Goal: Information Seeking & Learning: Find specific fact

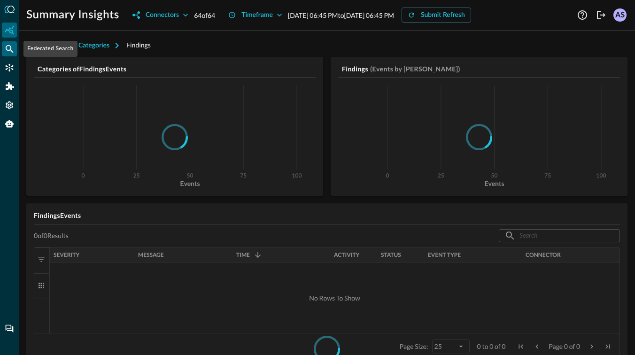
click at [9, 49] on icon "Federated Search" at bounding box center [9, 48] width 9 height 9
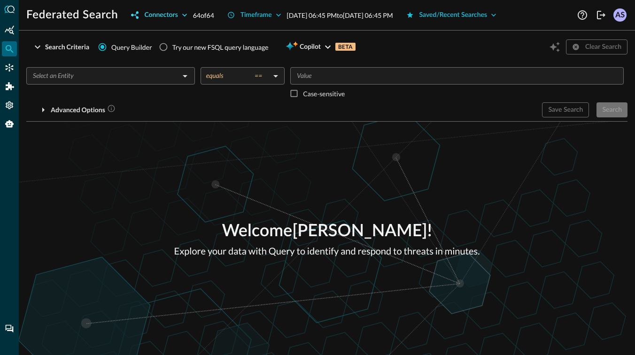
click at [187, 15] on icon "button" at bounding box center [184, 14] width 9 height 9
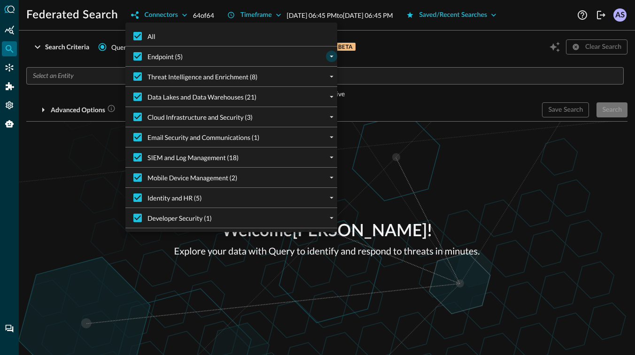
click at [332, 56] on icon "expand" at bounding box center [332, 57] width 4 height 2
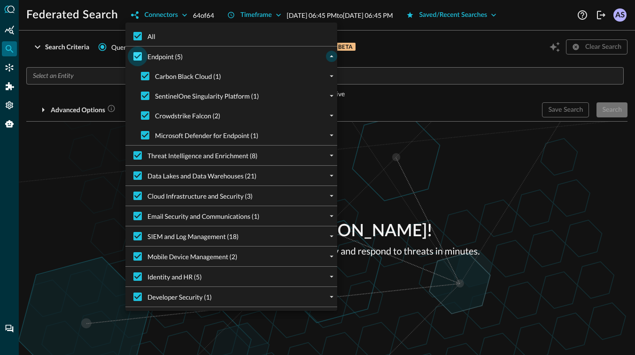
click at [137, 57] on input "Endpoint (5)" at bounding box center [138, 56] width 20 height 20
checkbox input "false"
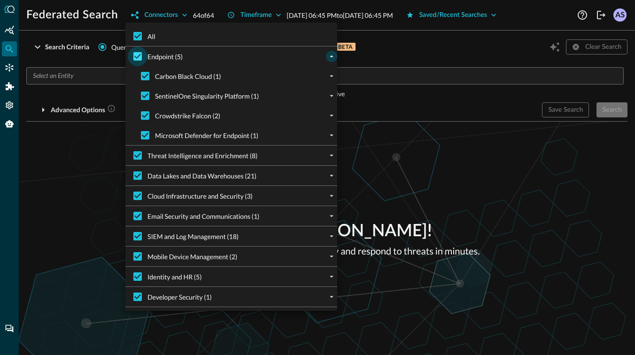
checkbox input "false"
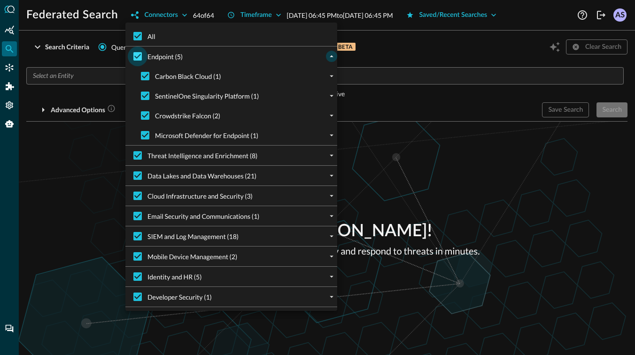
checkbox input "false"
click at [149, 138] on input "Microsoft Defender for Endpoint (1)" at bounding box center [145, 135] width 20 height 20
checkbox input "true"
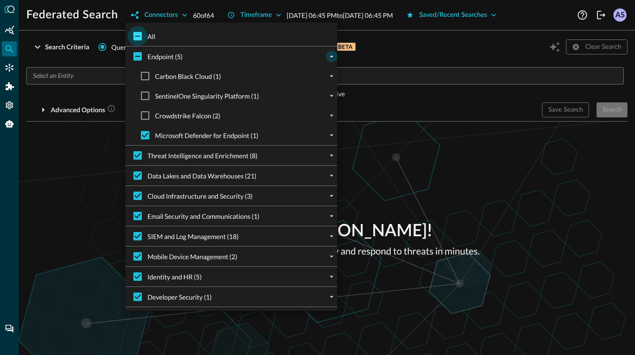
click at [139, 34] on input "All" at bounding box center [138, 36] width 20 height 20
checkbox input "true"
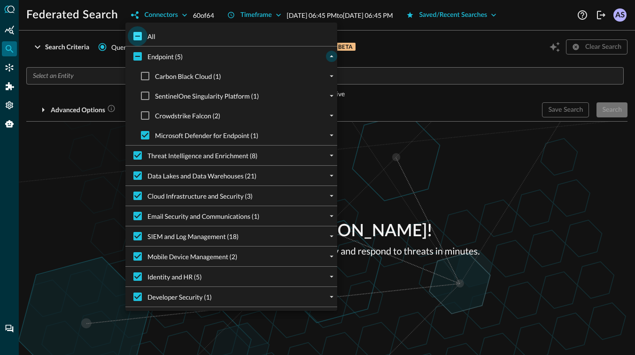
checkbox input "true"
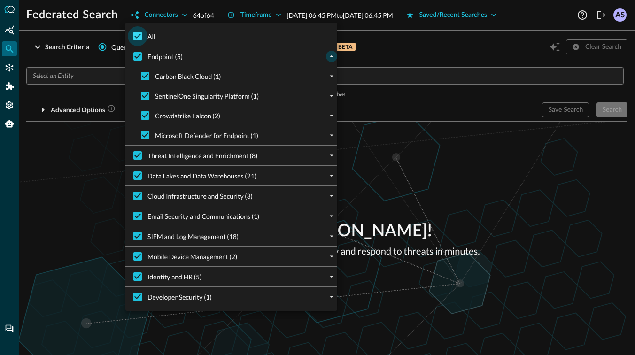
click at [137, 36] on input "All" at bounding box center [138, 36] width 20 height 20
checkbox input "false"
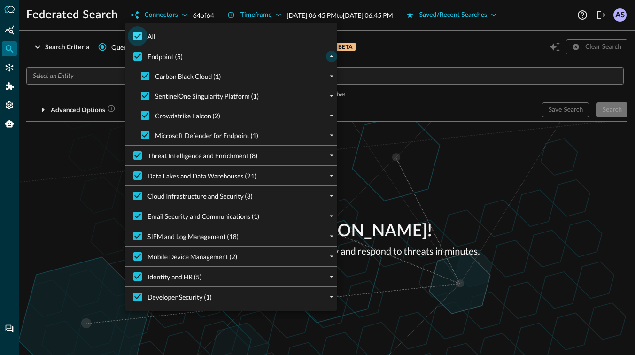
checkbox input "false"
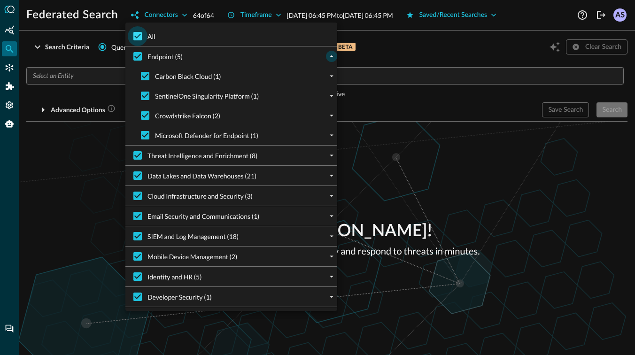
checkbox input "false"
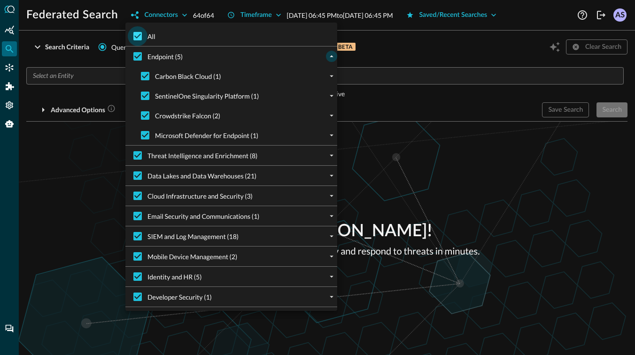
checkbox input "false"
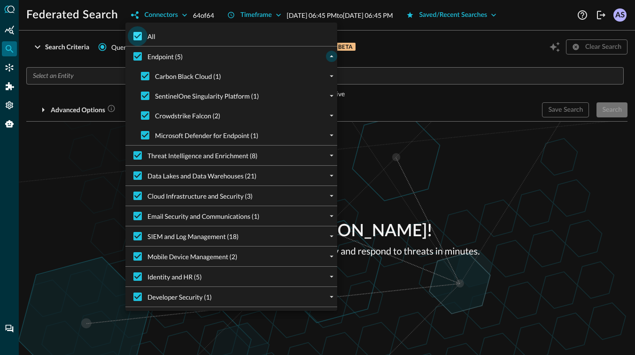
checkbox input "false"
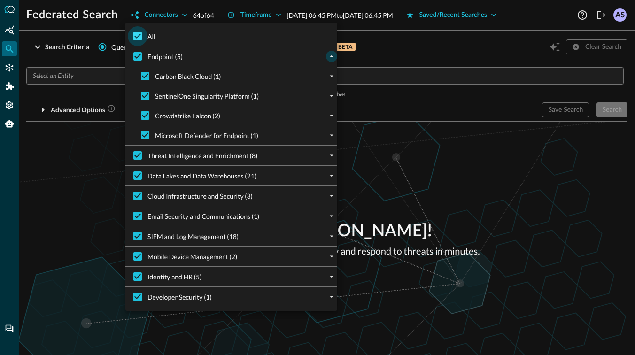
checkbox input "false"
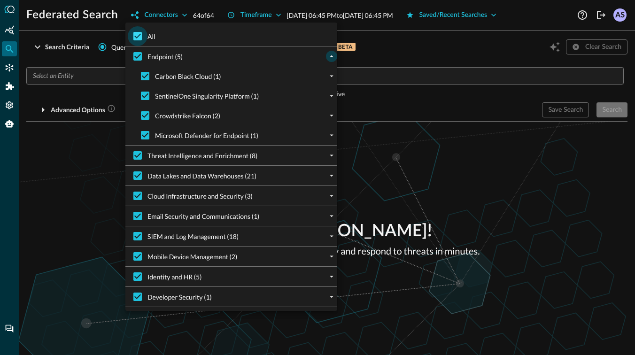
checkbox input "false"
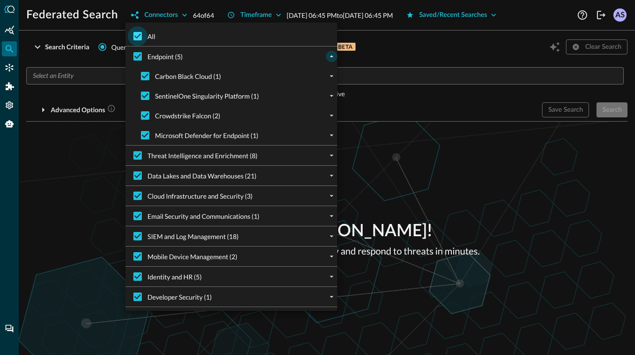
checkbox input "false"
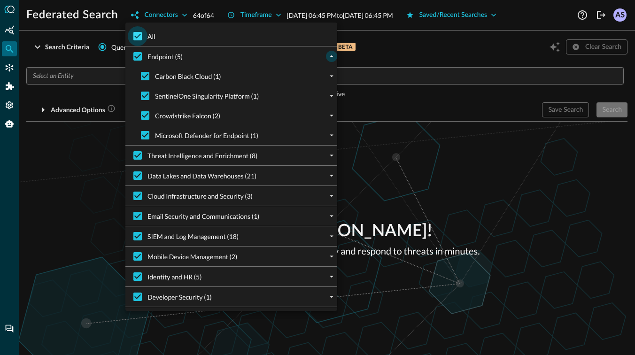
checkbox input "false"
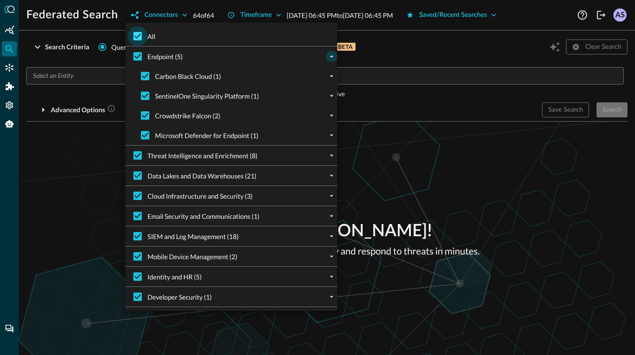
checkbox input "false"
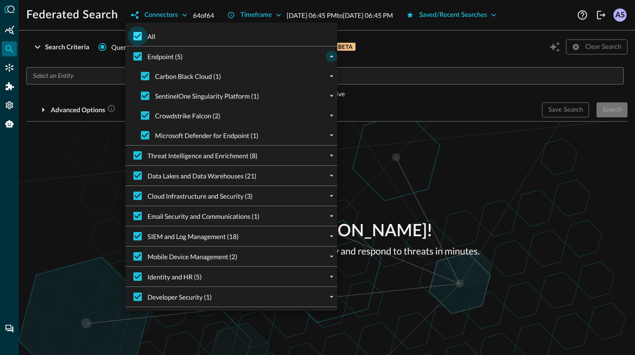
checkbox input "false"
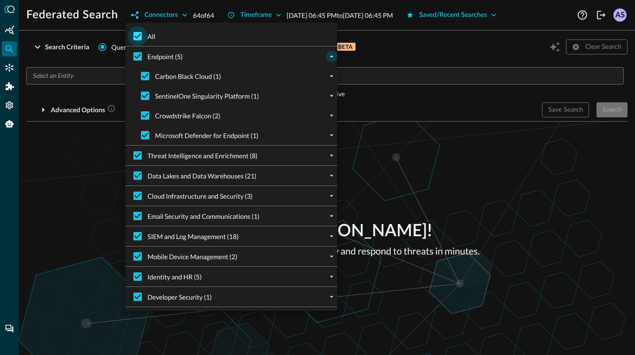
checkbox input "false"
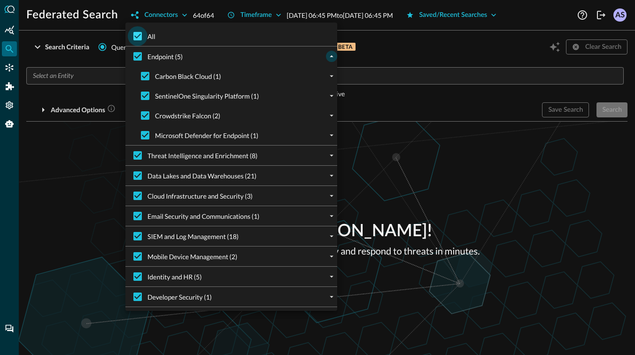
checkbox input "false"
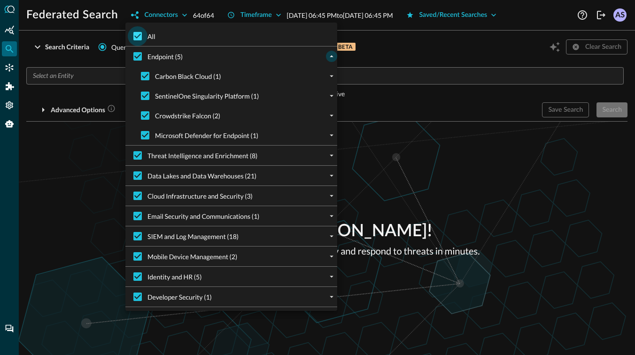
checkbox input "false"
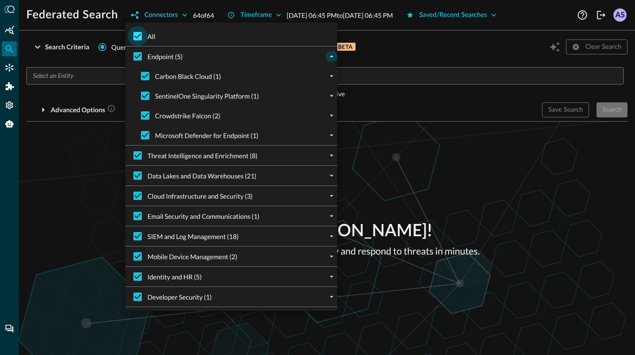
checkbox input "false"
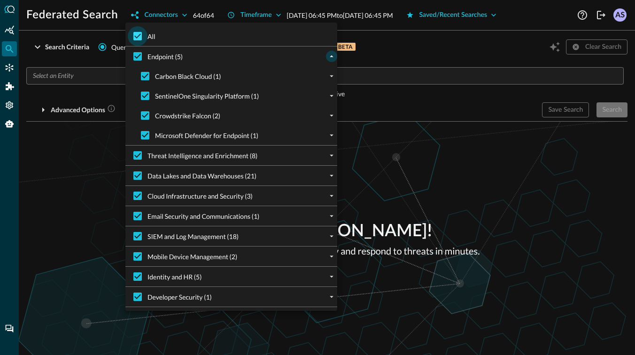
checkbox input "false"
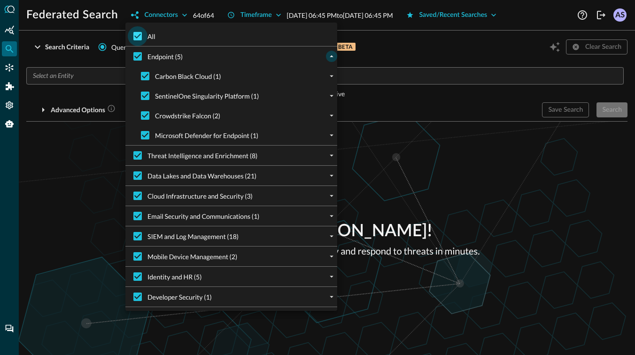
checkbox input "false"
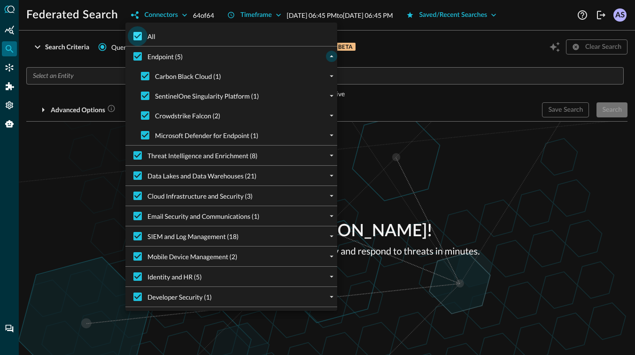
checkbox input "false"
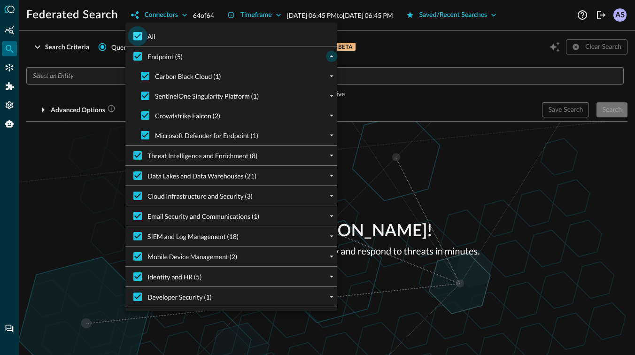
checkbox input "false"
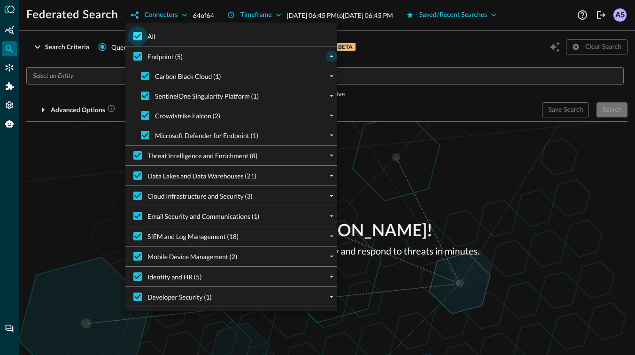
checkbox input "false"
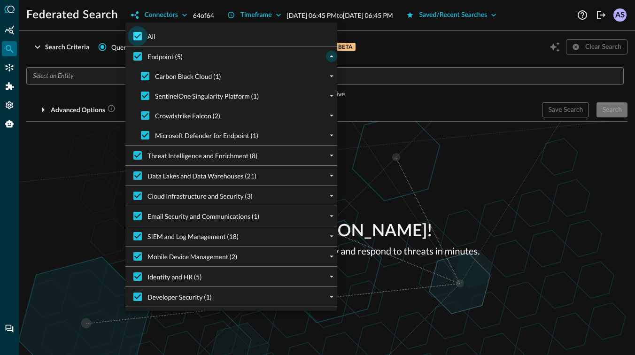
checkbox input "false"
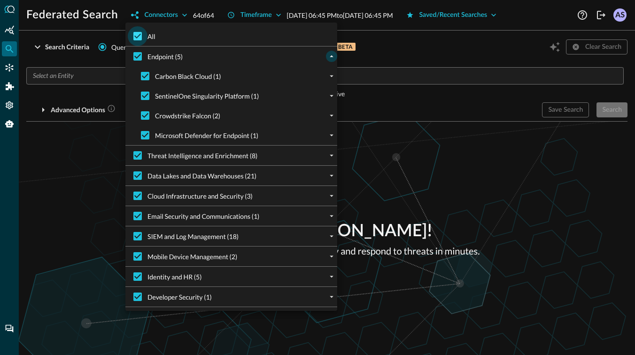
checkbox input "false"
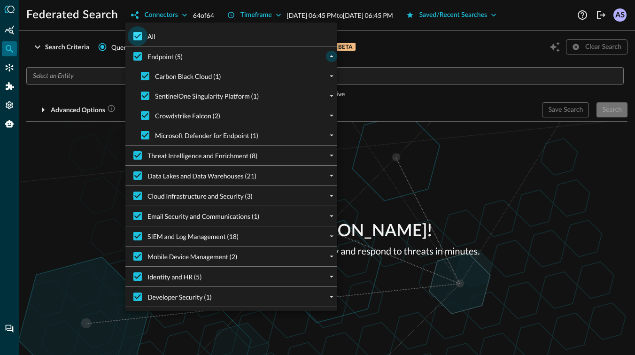
checkbox input "false"
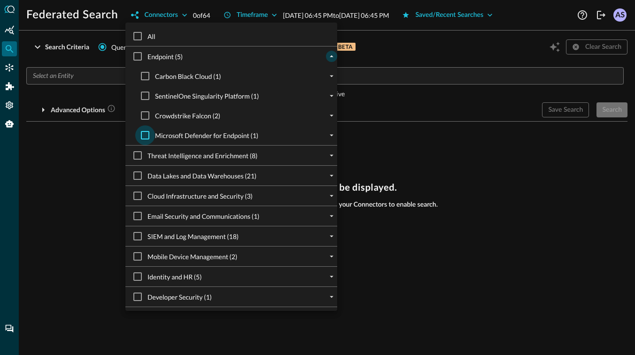
click at [145, 138] on input "Microsoft Defender for Endpoint (1)" at bounding box center [145, 135] width 20 height 20
checkbox input "true"
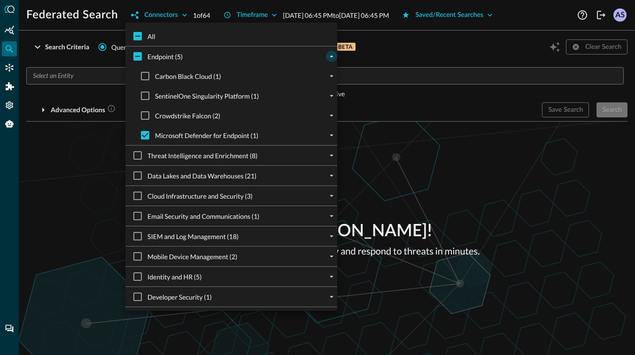
click at [85, 177] on div at bounding box center [317, 177] width 635 height 355
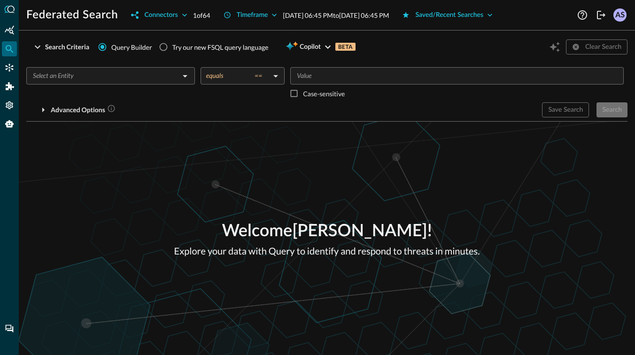
click at [120, 83] on div "​" at bounding box center [110, 75] width 169 height 17
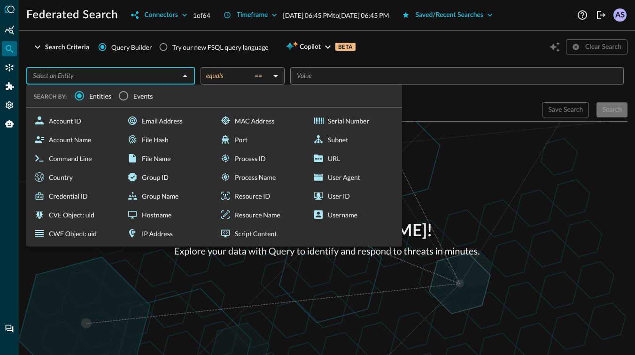
click at [163, 122] on div "Email Address" at bounding box center [167, 120] width 89 height 19
type input "Email Address"
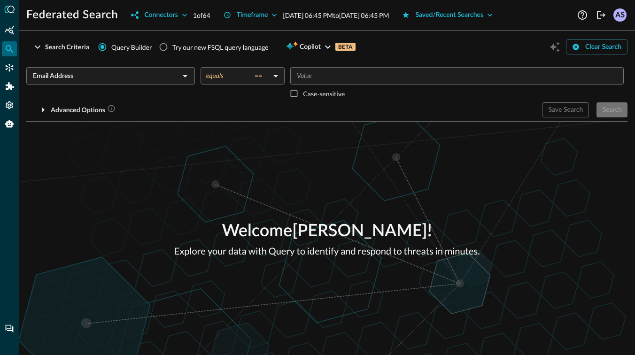
click at [251, 80] on body "Federated Search Connectors 1 of 64 Timeframe [DATE] 06:45 PM to [DATE] 06:45 P…" at bounding box center [317, 177] width 635 height 355
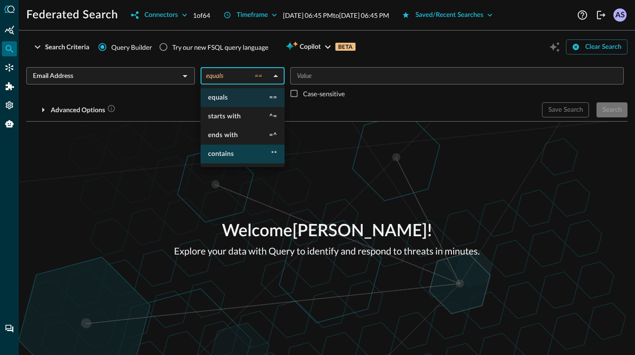
click at [226, 153] on span "contains" at bounding box center [221, 154] width 26 height 7
type input "contains"
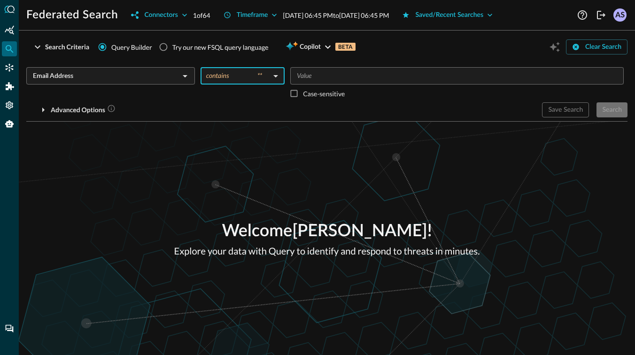
click at [317, 74] on input "Value" at bounding box center [456, 76] width 326 height 12
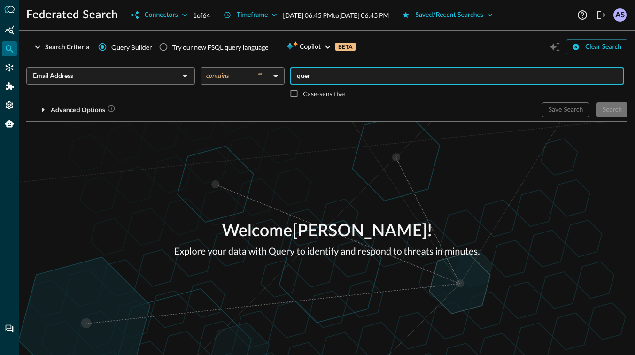
type input "query"
click at [610, 112] on div "Search" at bounding box center [612, 110] width 20 height 12
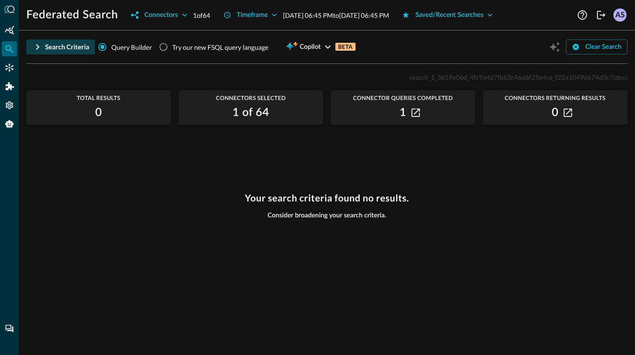
click at [39, 45] on icon "button" at bounding box center [37, 46] width 11 height 11
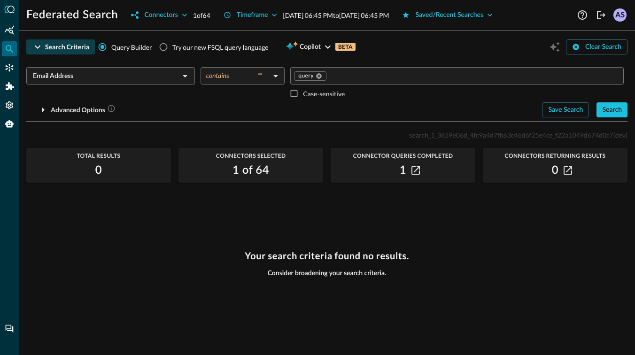
click at [262, 77] on body "Federated Search Connectors 1 of 64 Timeframe [DATE] 06:45 PM to [DATE] 06:45 P…" at bounding box center [317, 177] width 635 height 355
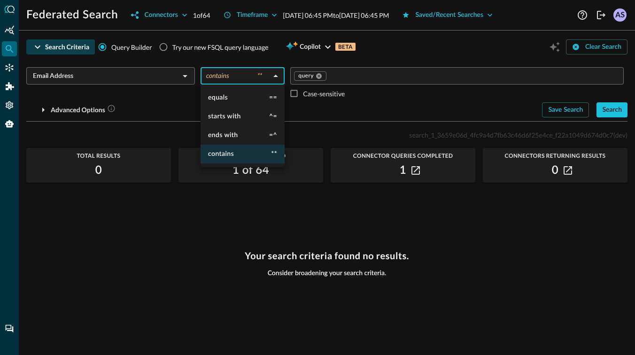
click at [319, 77] on div at bounding box center [317, 177] width 635 height 355
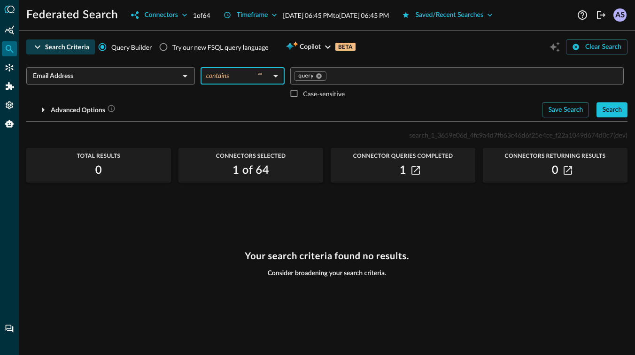
click at [319, 77] on icon at bounding box center [319, 76] width 6 height 6
click at [319, 77] on input "Value" at bounding box center [456, 76] width 326 height 12
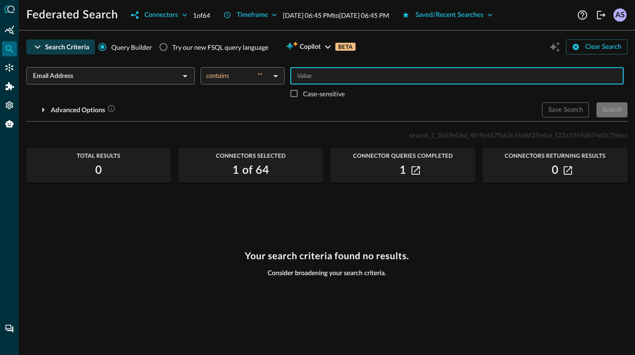
type input "@"
click at [614, 105] on div "Search" at bounding box center [612, 110] width 20 height 12
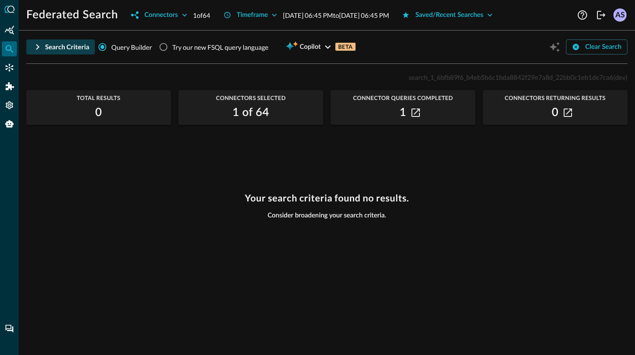
click at [47, 47] on div "Search Criteria" at bounding box center [67, 47] width 44 height 12
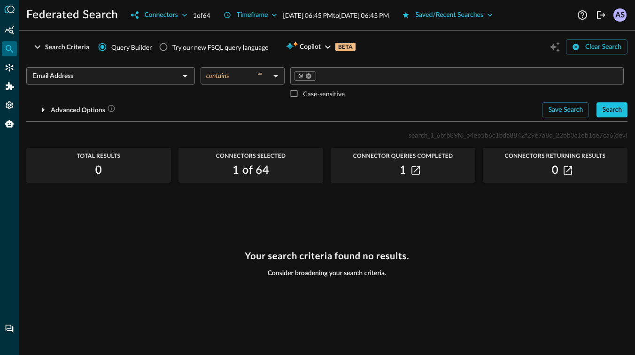
click at [85, 80] on input "Email Address" at bounding box center [102, 76] width 147 height 12
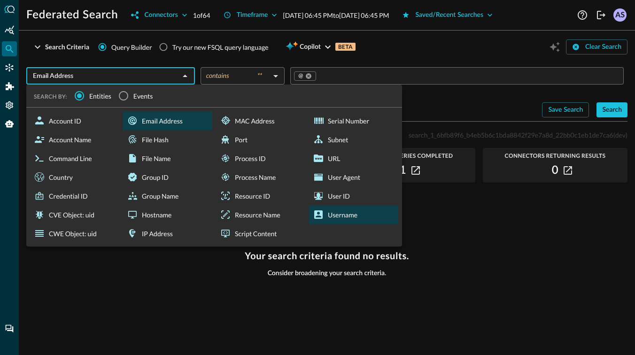
click at [329, 216] on div "Username" at bounding box center [353, 214] width 89 height 19
type input "Username"
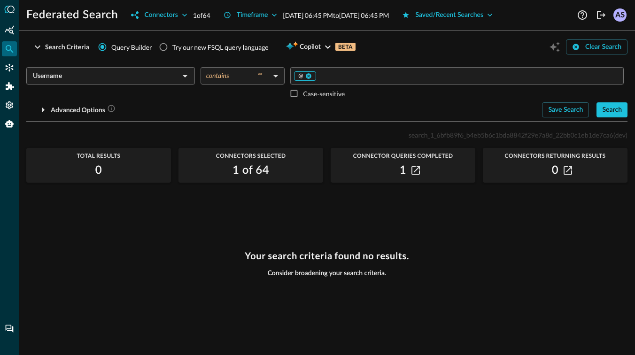
click at [311, 76] on div "@" at bounding box center [305, 75] width 22 height 9
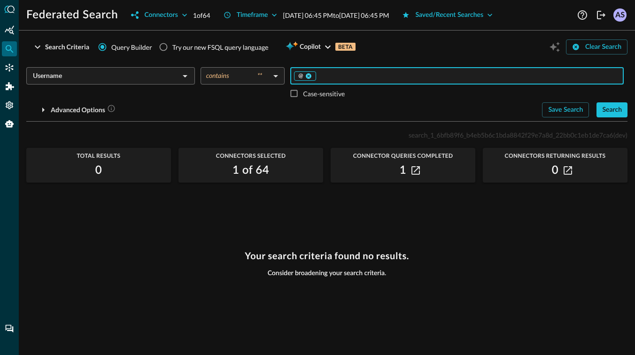
click at [309, 76] on icon at bounding box center [309, 76] width 6 height 6
click at [309, 76] on input "Value" at bounding box center [456, 76] width 326 height 12
type input "query"
click at [625, 110] on button "Search" at bounding box center [611, 109] width 31 height 15
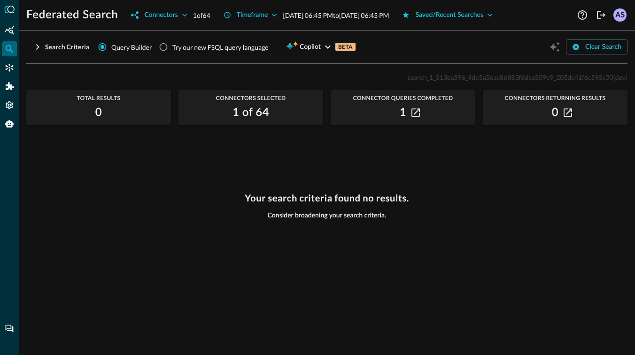
click at [40, 48] on icon "button" at bounding box center [37, 46] width 11 height 11
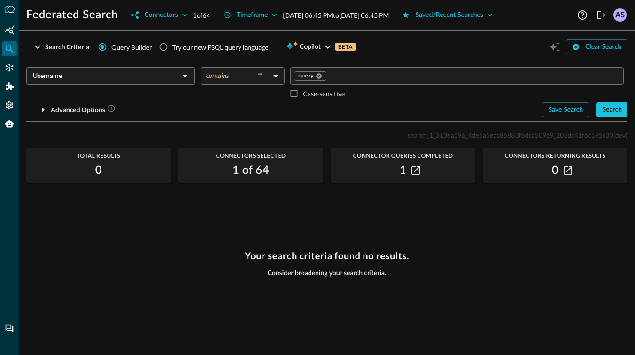
click at [166, 79] on input "Username" at bounding box center [102, 76] width 147 height 12
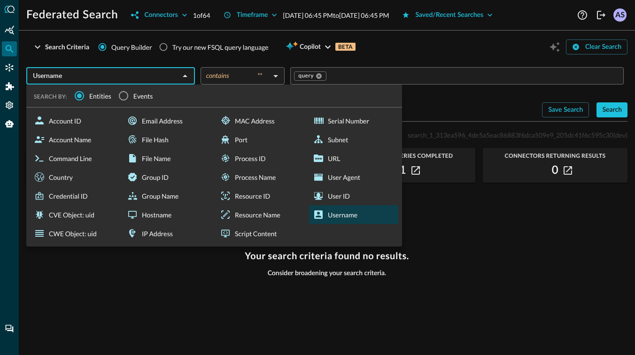
click at [186, 290] on div "Your search criteria found no results. Consider broadening your search criteria." at bounding box center [326, 296] width 601 height 93
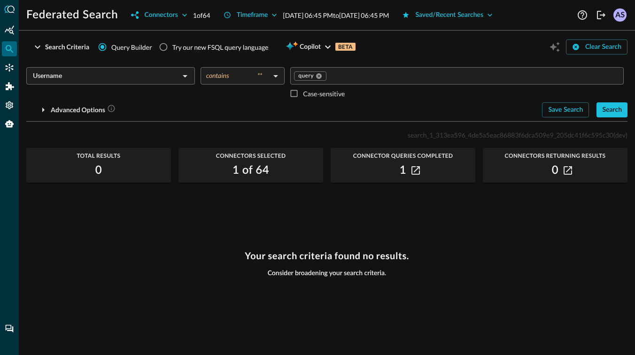
click at [180, 84] on div "Username ​" at bounding box center [110, 75] width 169 height 17
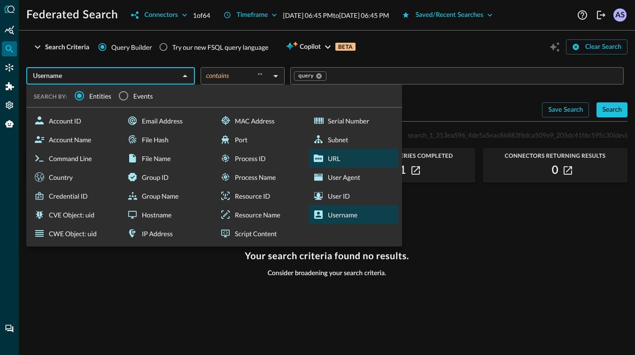
click at [332, 158] on div "URL" at bounding box center [353, 158] width 89 height 19
type input "URL"
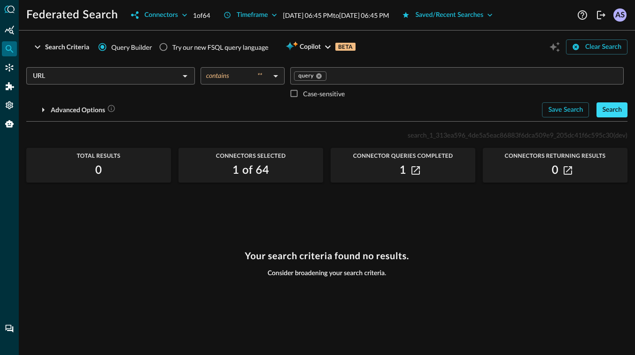
click at [607, 107] on div "Search" at bounding box center [612, 110] width 20 height 12
